Goal: Task Accomplishment & Management: Manage account settings

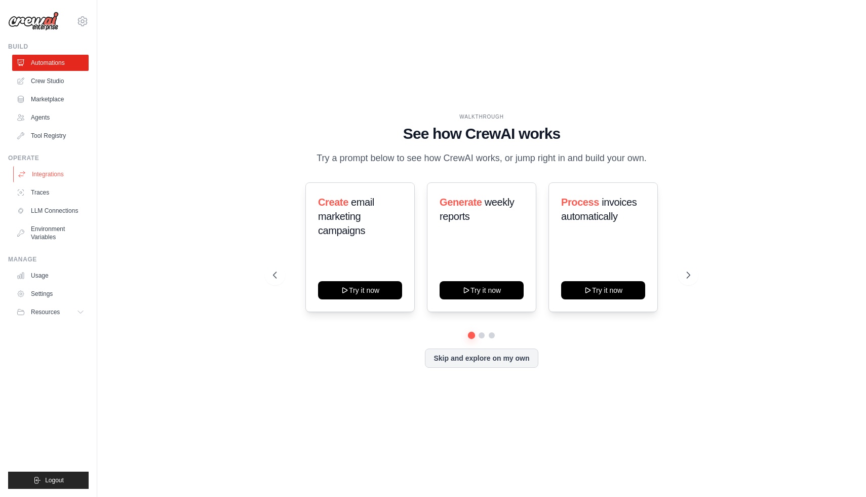
click at [58, 181] on link "Integrations" at bounding box center [51, 174] width 76 height 16
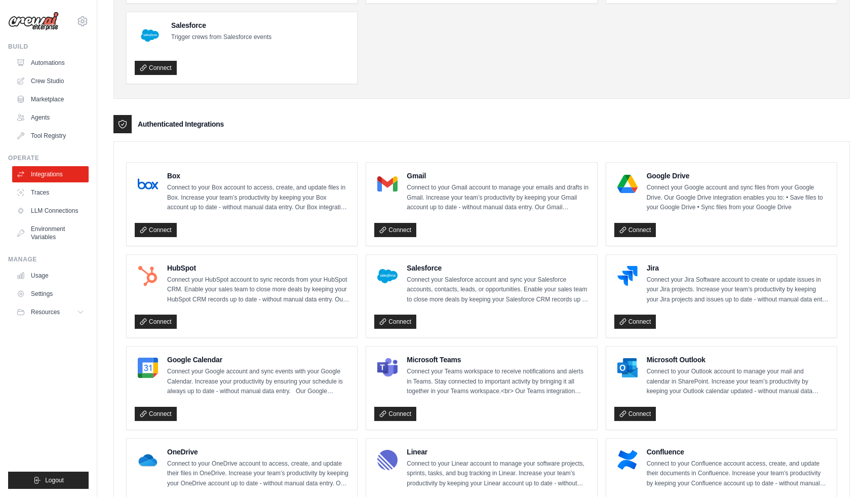
scroll to position [97, 0]
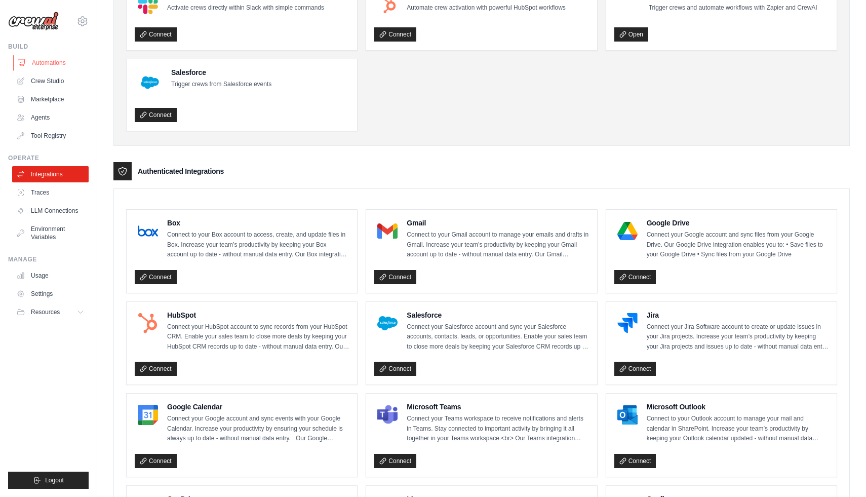
click at [60, 68] on link "Automations" at bounding box center [51, 63] width 76 height 16
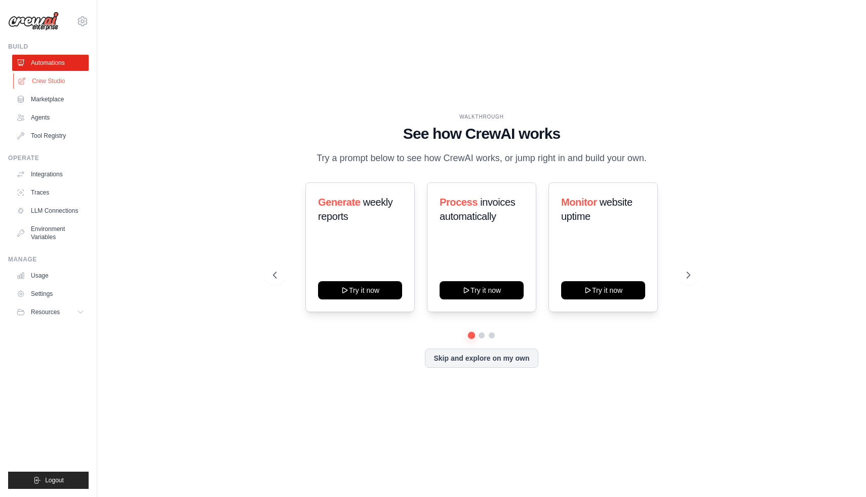
click at [67, 84] on link "Crew Studio" at bounding box center [51, 81] width 76 height 16
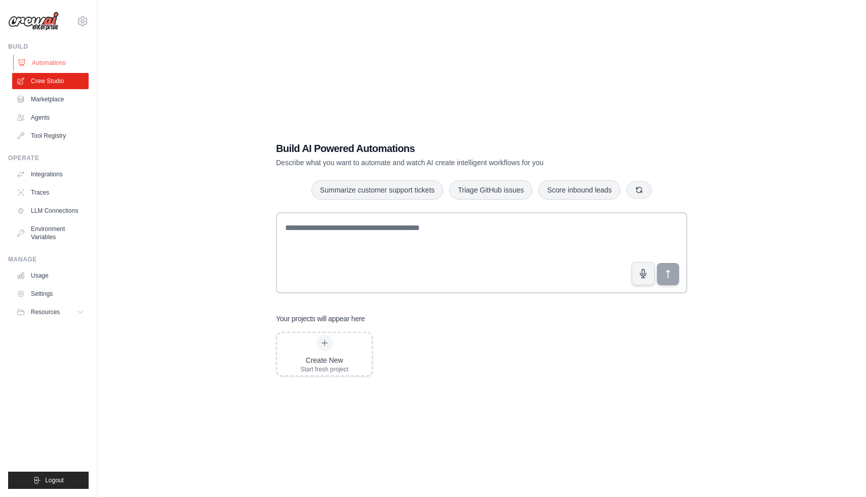
click at [46, 59] on link "Automations" at bounding box center [51, 63] width 76 height 16
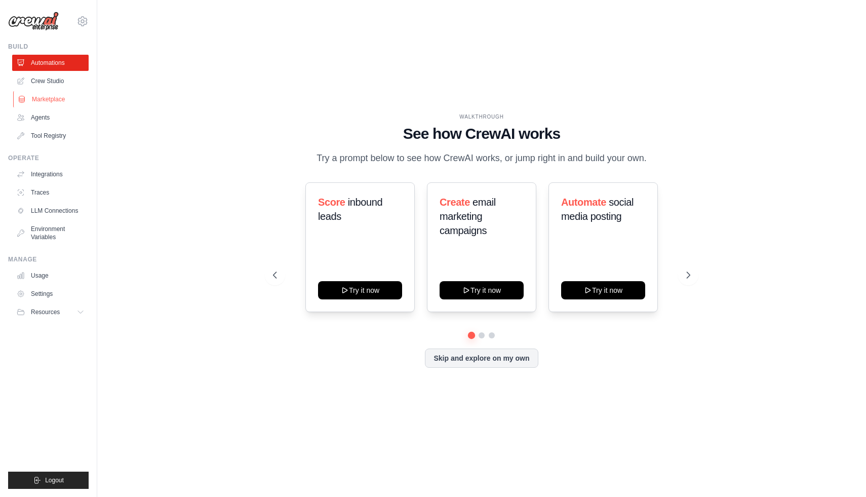
click at [48, 101] on link "Marketplace" at bounding box center [51, 99] width 76 height 16
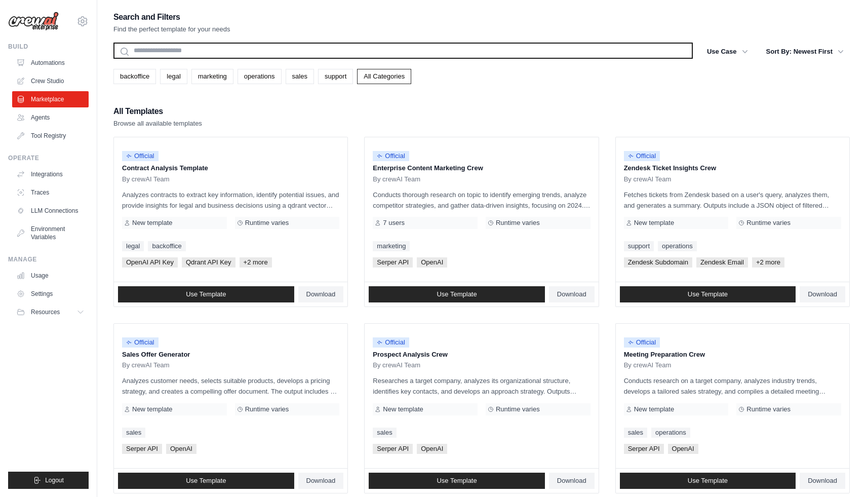
click at [201, 50] on input "text" at bounding box center [402, 51] width 579 height 16
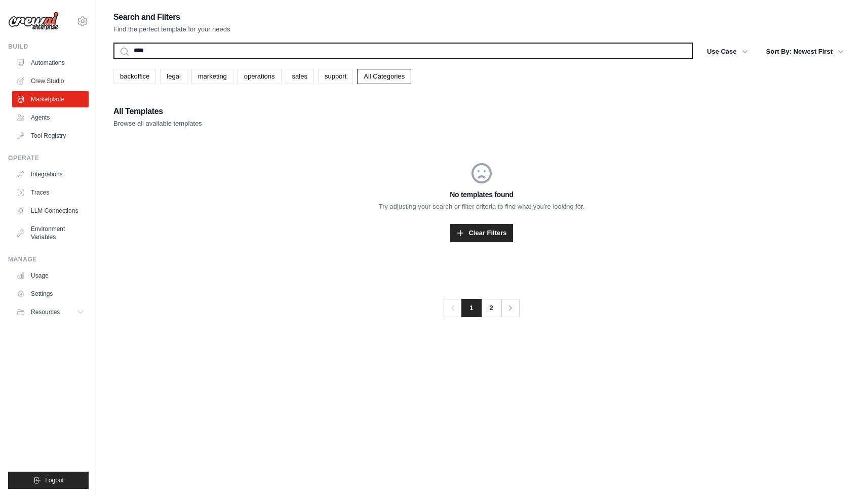
type input "****"
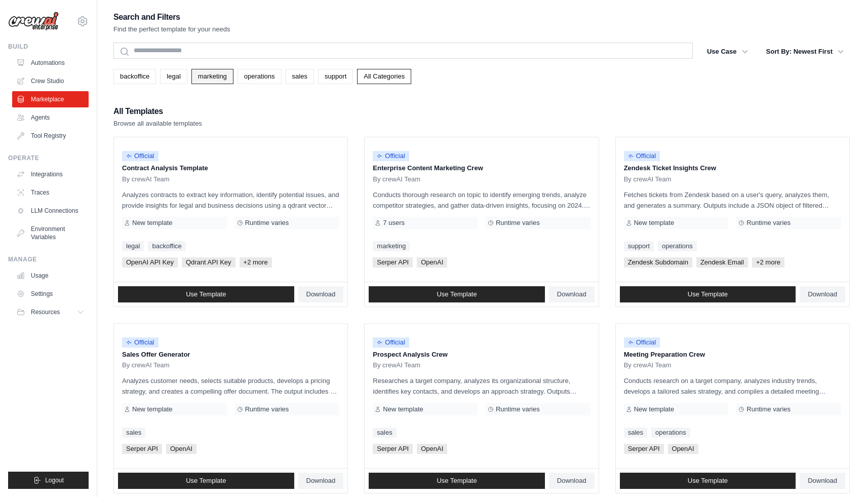
click at [208, 79] on link "marketing" at bounding box center [212, 76] width 42 height 15
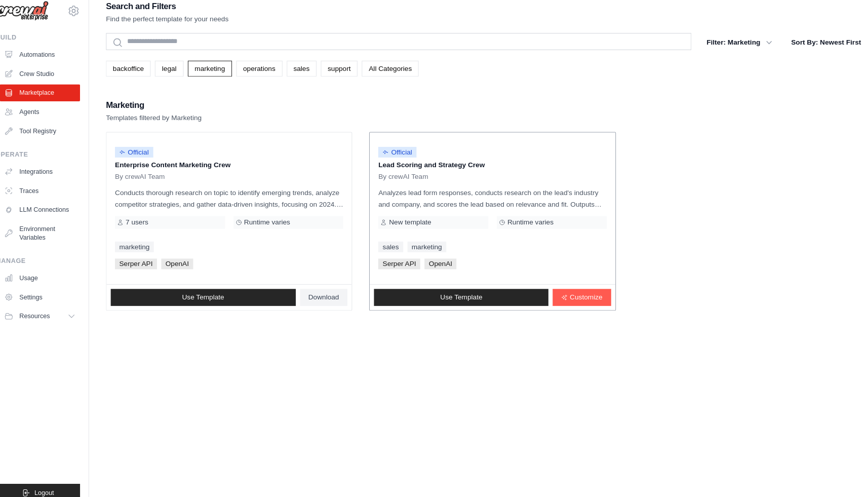
click at [486, 190] on p "Analyzes lead form responses, conducts research on the lead's industry and comp…" at bounding box center [481, 199] width 217 height 21
click at [514, 261] on div "Serper API OpenAI" at bounding box center [481, 262] width 217 height 10
click at [298, 77] on link "sales" at bounding box center [300, 76] width 28 height 15
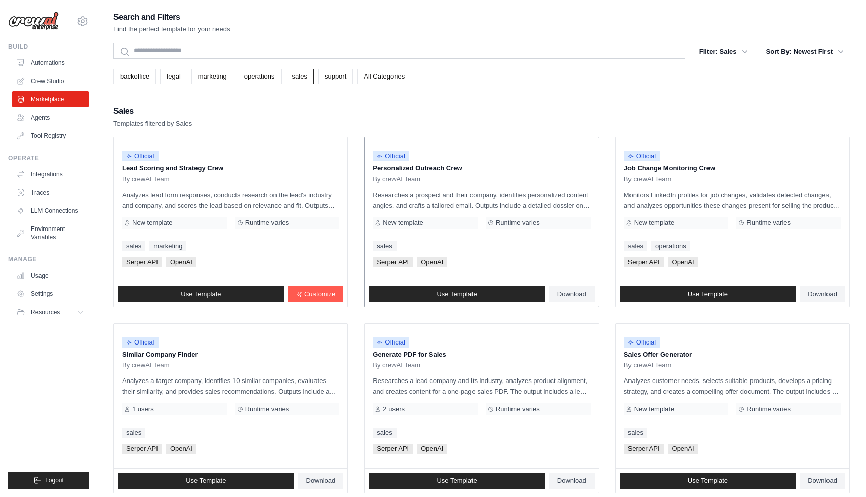
click at [442, 170] on p "Personalized Outreach Crew" at bounding box center [481, 168] width 217 height 10
click at [360, 85] on div "Search and Filters Find the perfect template for your needs Search Filter: Sale…" at bounding box center [481, 437] width 736 height 855
click at [463, 117] on div "Sales Templates filtered by Sales" at bounding box center [481, 116] width 736 height 24
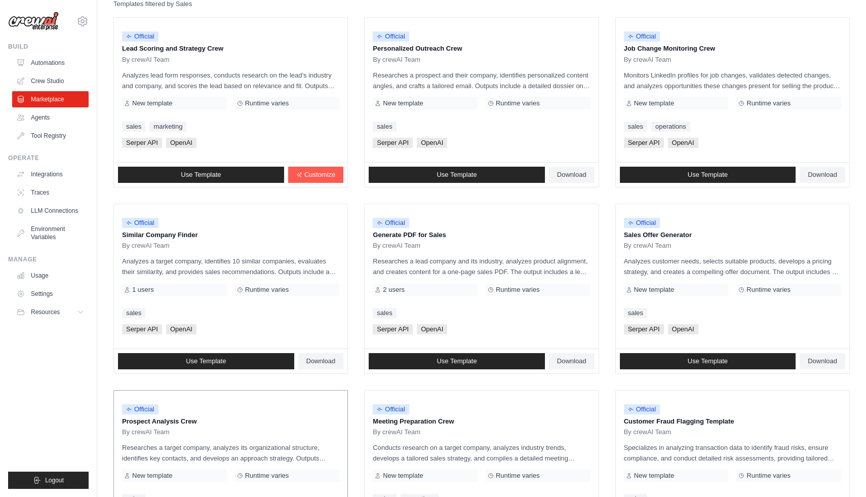
scroll to position [98, 0]
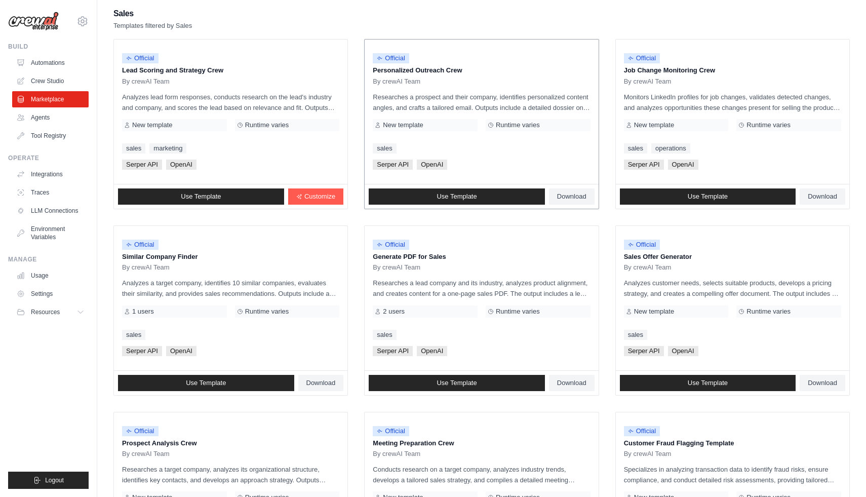
click at [566, 205] on div "Use Template Download" at bounding box center [480, 196] width 233 height 24
click at [566, 199] on span "Download" at bounding box center [571, 196] width 29 height 8
click at [484, 198] on link "Use Template" at bounding box center [457, 196] width 176 height 16
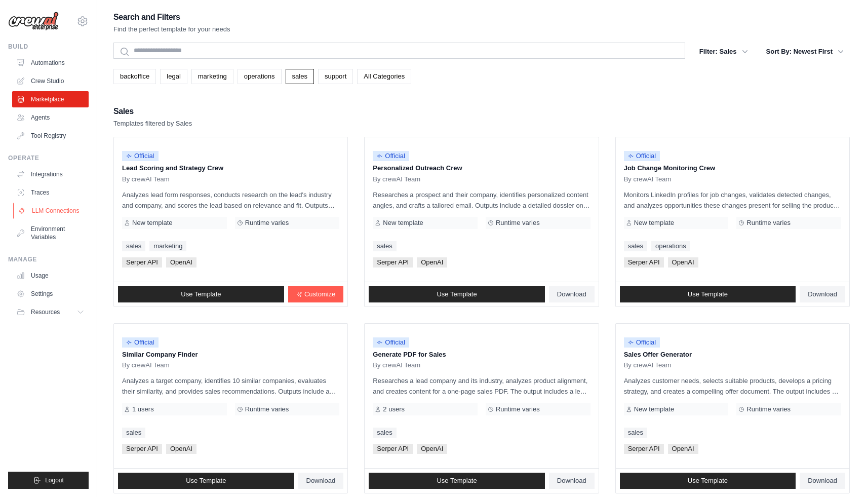
click at [41, 209] on link "LLM Connections" at bounding box center [51, 210] width 76 height 16
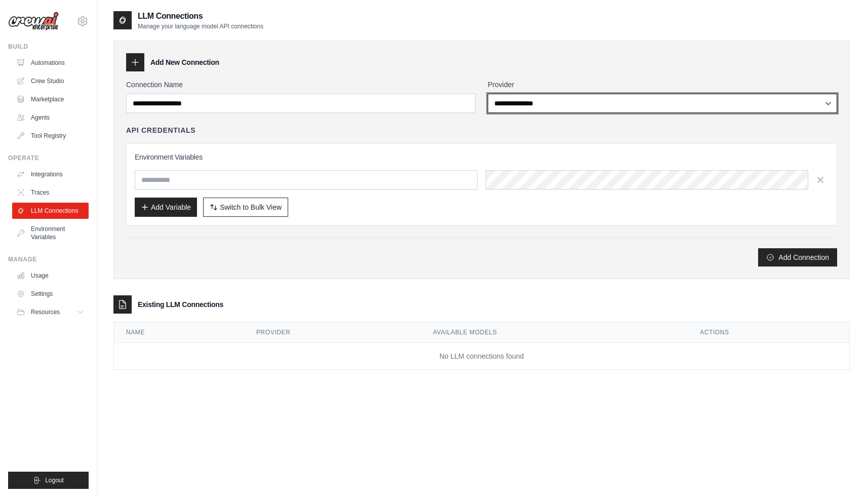
click at [545, 103] on select "**********" at bounding box center [662, 103] width 349 height 19
select select "******"
click at [488, 94] on select "**********" at bounding box center [662, 103] width 349 height 19
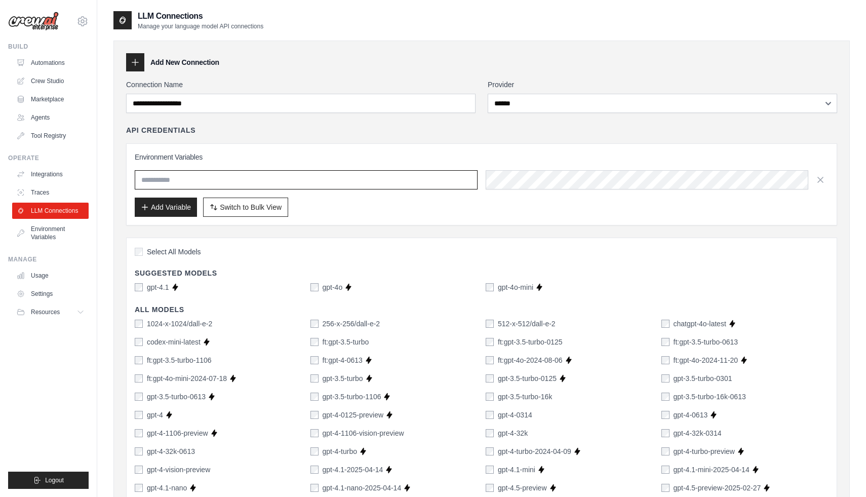
click at [330, 181] on input "text" at bounding box center [306, 179] width 343 height 19
click at [326, 184] on input "text" at bounding box center [306, 179] width 343 height 19
click at [512, 193] on div "Environment Variables Add Variable Switch to Bulk View Switch to Table View" at bounding box center [482, 184] width 694 height 65
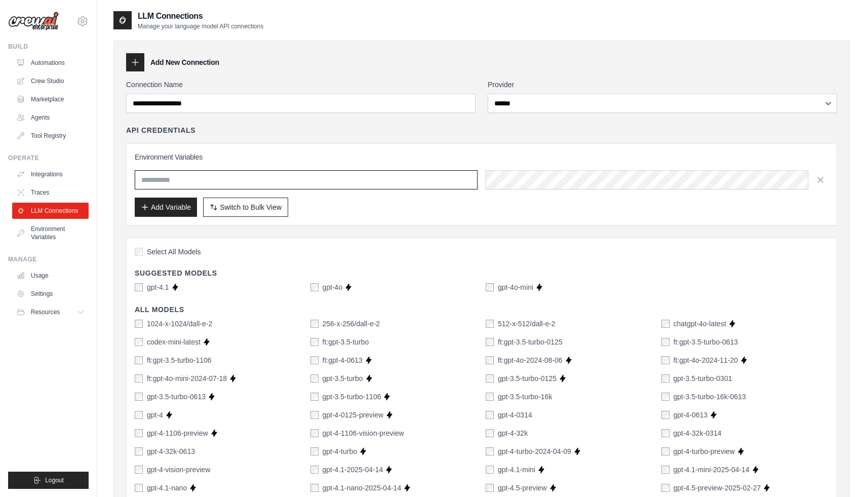
click at [403, 173] on input "text" at bounding box center [306, 179] width 343 height 19
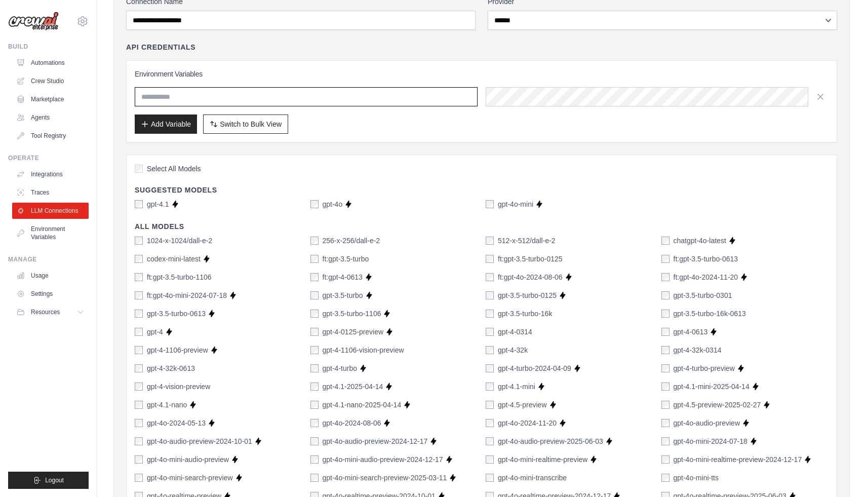
scroll to position [85, 0]
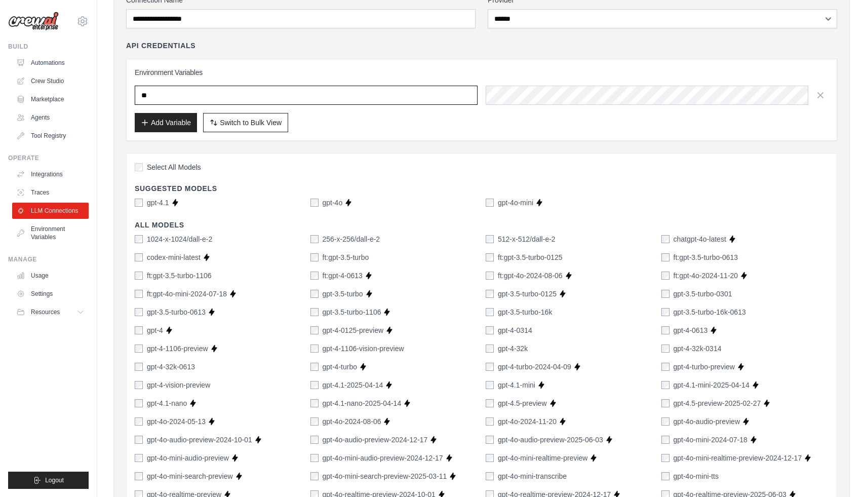
type input "***"
type input "****"
paste input "**********"
type input "**********"
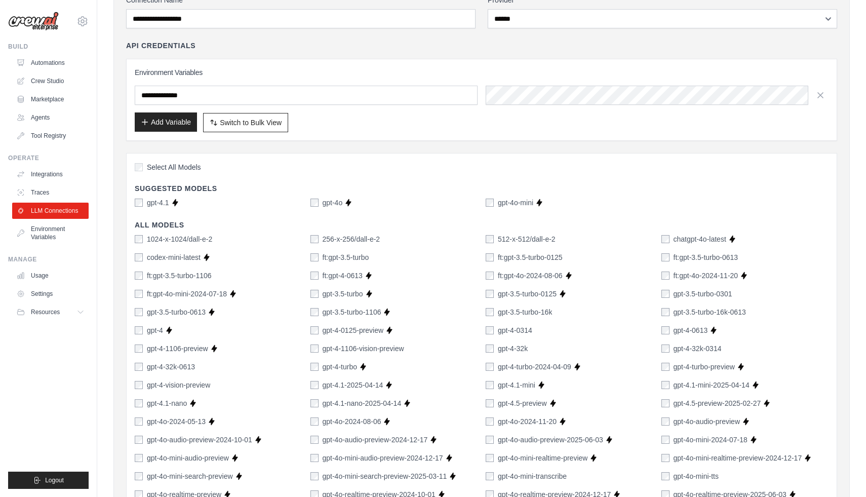
click at [187, 128] on button "Add Variable" at bounding box center [166, 121] width 62 height 19
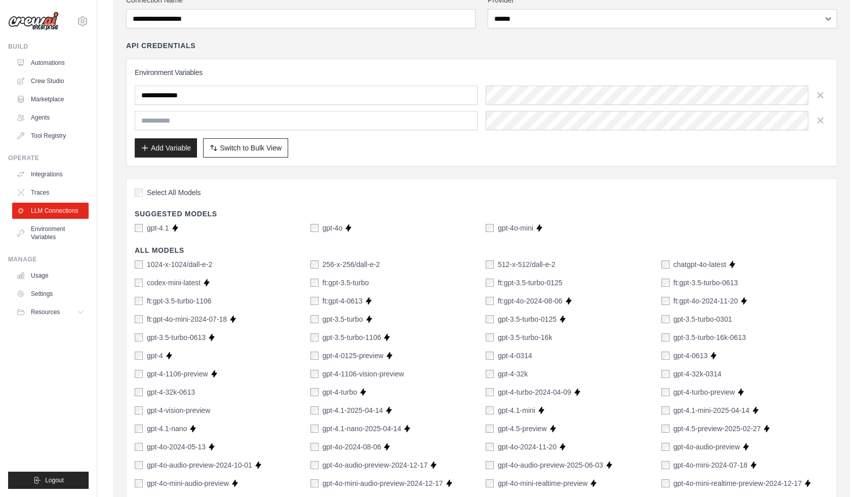
scroll to position [635, 0]
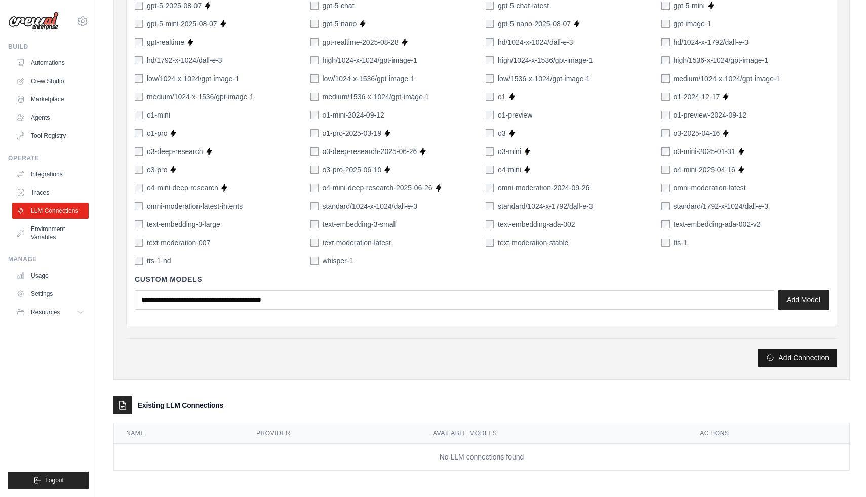
click at [803, 357] on button "Add Connection" at bounding box center [797, 357] width 79 height 18
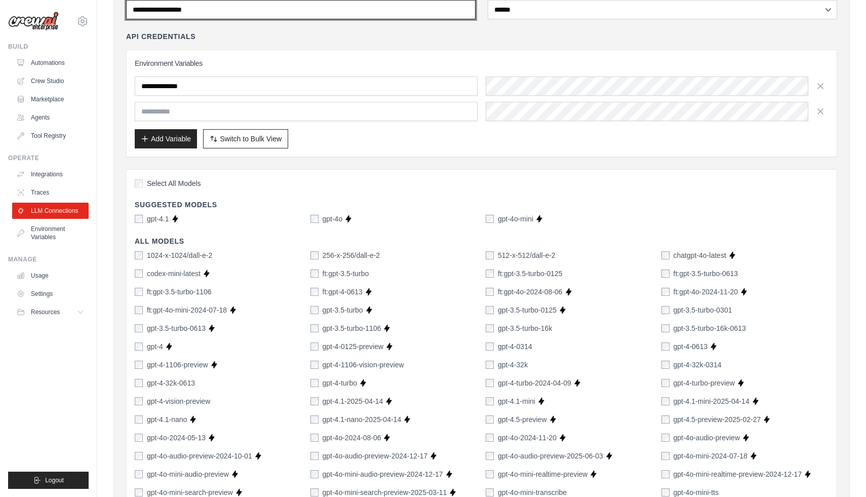
scroll to position [0, 0]
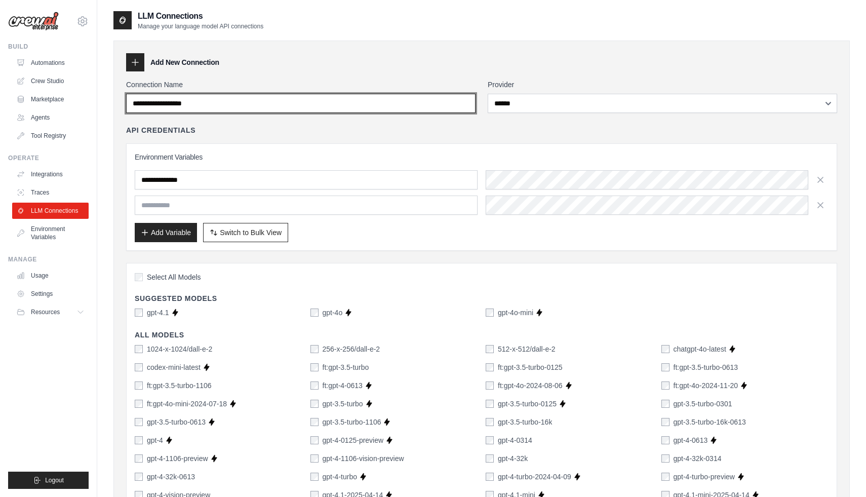
click at [318, 105] on input "Connection Name" at bounding box center [300, 103] width 349 height 19
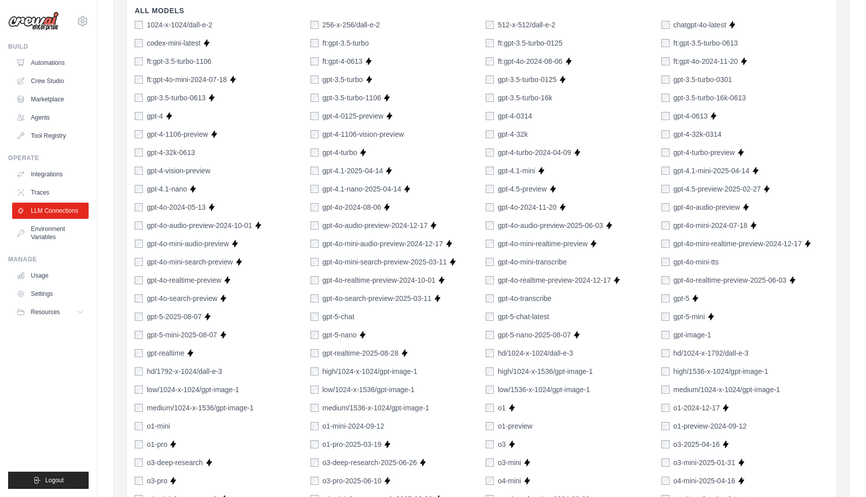
scroll to position [635, 0]
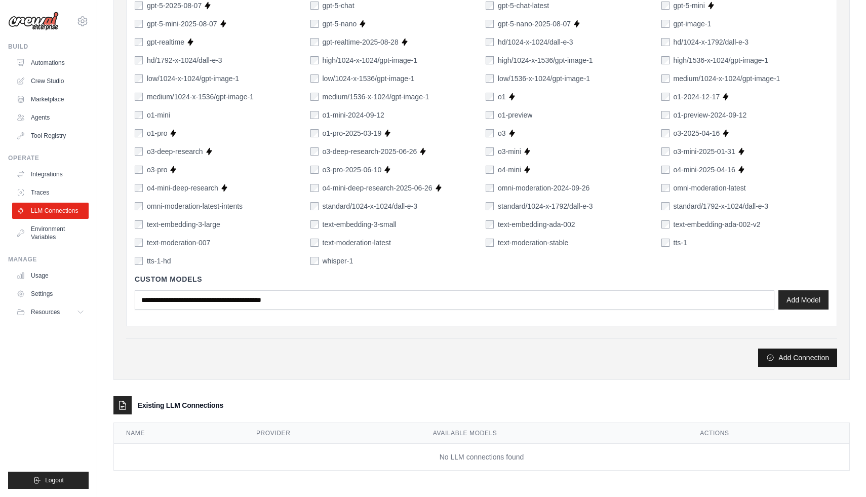
type input "**********"
click at [786, 361] on button "Add Connection" at bounding box center [797, 357] width 79 height 18
click at [803, 304] on button "Add Model" at bounding box center [803, 299] width 50 height 19
click at [537, 317] on div "Custom Models Add Model" at bounding box center [482, 292] width 694 height 52
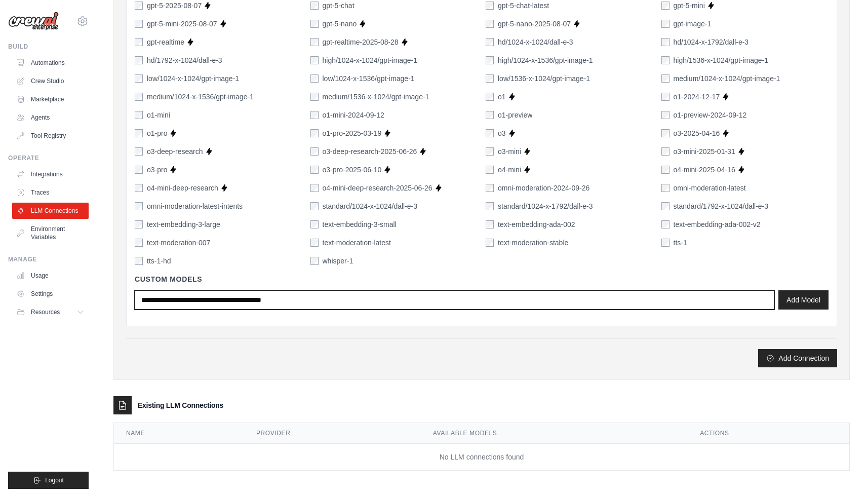
click at [534, 304] on input "text" at bounding box center [454, 299] width 639 height 19
type input "**********"
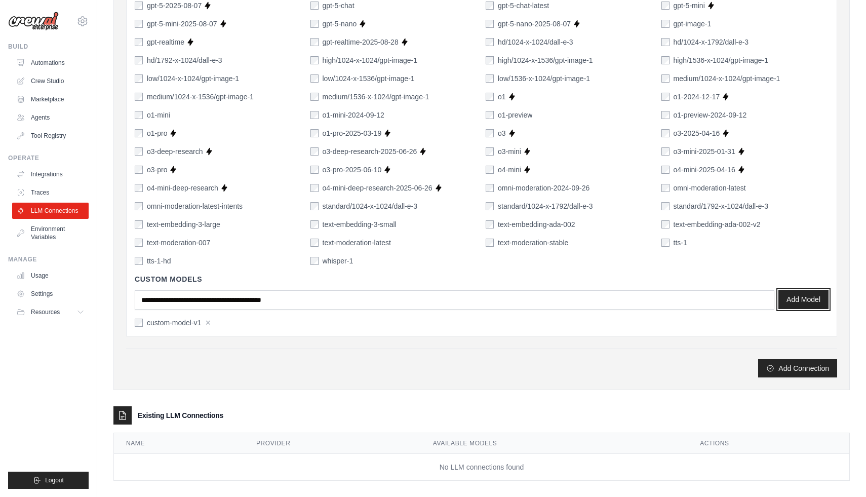
click at [801, 293] on button "Add Model" at bounding box center [803, 299] width 50 height 19
click at [798, 298] on button "Add Model" at bounding box center [803, 299] width 50 height 19
click at [205, 324] on div "custom-model-v1 ×" at bounding box center [219, 322] width 168 height 10
click at [207, 324] on button "×" at bounding box center [208, 321] width 6 height 9
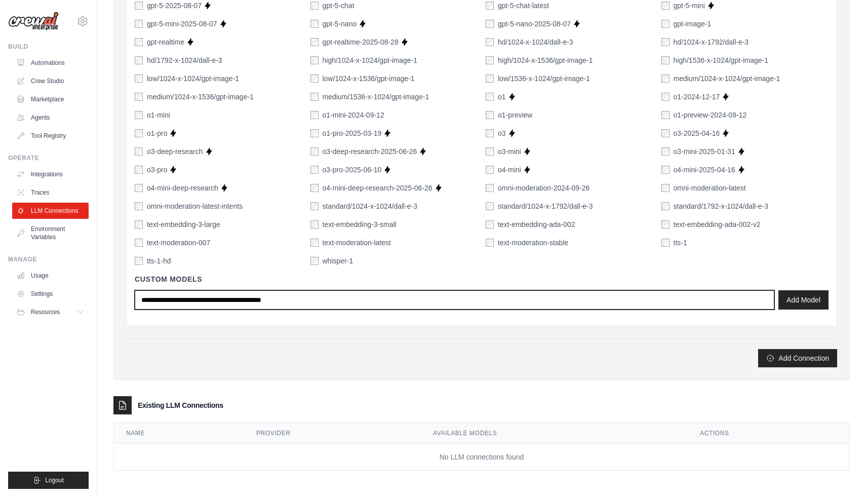
click at [204, 307] on input "text" at bounding box center [454, 299] width 639 height 19
type input "**********"
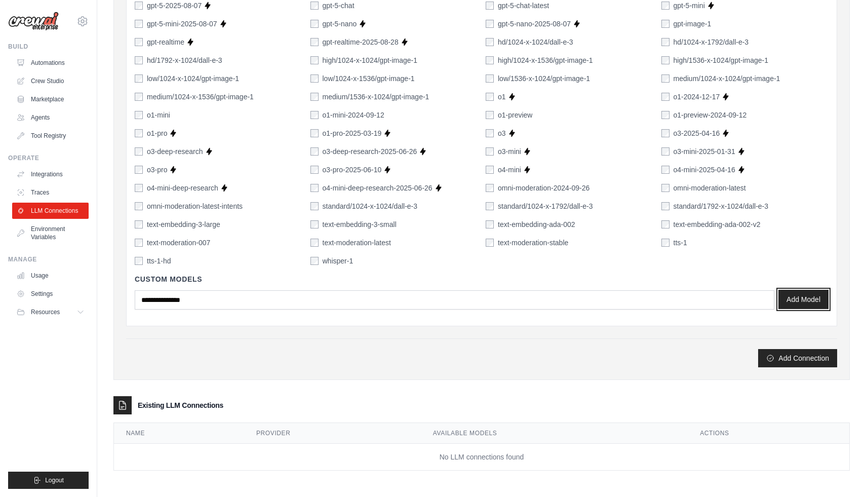
click at [790, 308] on button "Add Model" at bounding box center [803, 299] width 50 height 19
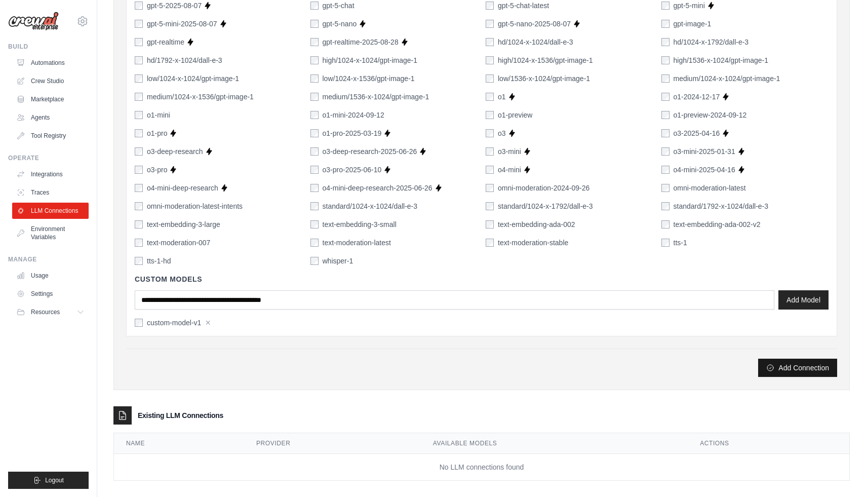
click at [785, 366] on button "Add Connection" at bounding box center [797, 367] width 79 height 18
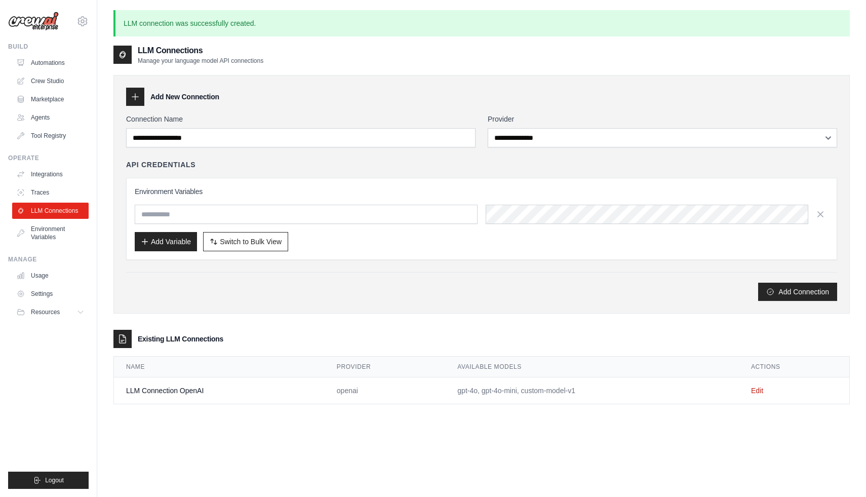
scroll to position [55, 0]
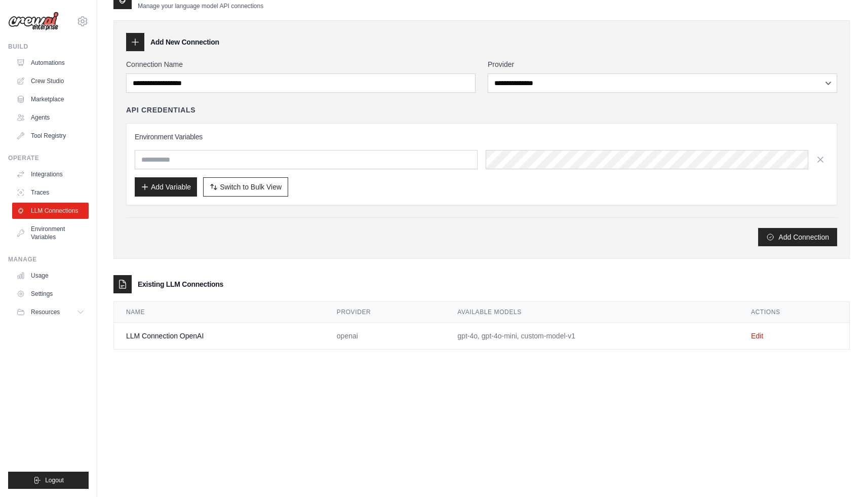
drag, startPoint x: 586, startPoint y: 343, endPoint x: 400, endPoint y: 343, distance: 186.3
click at [400, 343] on tr "LLM Connection OpenAI openai gpt-4o, gpt-4o-mini, custom-model-v1 Edit" at bounding box center [481, 335] width 735 height 27
click at [400, 343] on td "openai" at bounding box center [384, 335] width 121 height 27
